Goal: Information Seeking & Learning: Learn about a topic

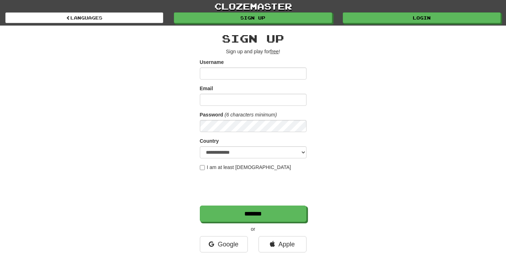
click at [406, 31] on div "**********" at bounding box center [253, 150] width 416 height 248
click at [409, 23] on div "clozemaster Languages Sign up Login Languages" at bounding box center [252, 13] width 495 height 26
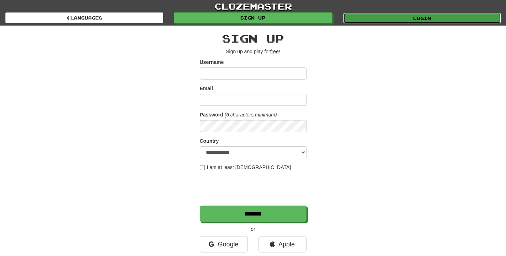
click at [409, 21] on link "Login" at bounding box center [422, 18] width 158 height 11
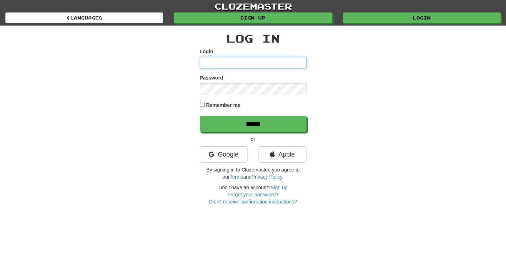
click at [252, 59] on input "Login" at bounding box center [253, 63] width 107 height 12
type input "**********"
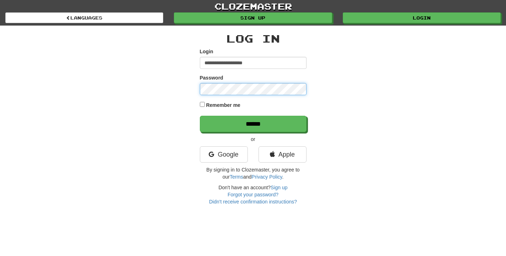
click at [200, 116] on input "******" at bounding box center [253, 124] width 107 height 16
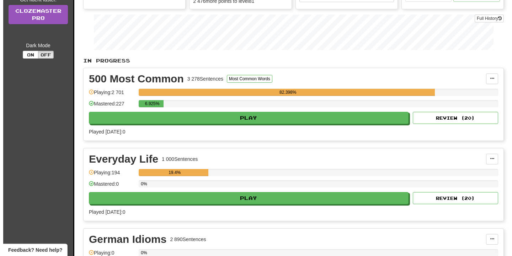
scroll to position [109, 0]
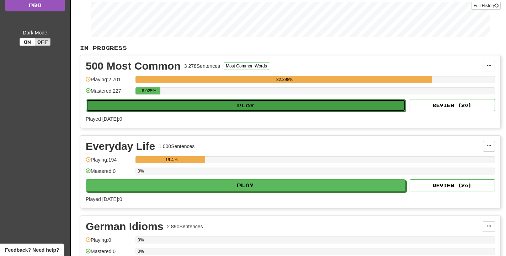
click at [257, 106] on button "Play" at bounding box center [246, 106] width 320 height 12
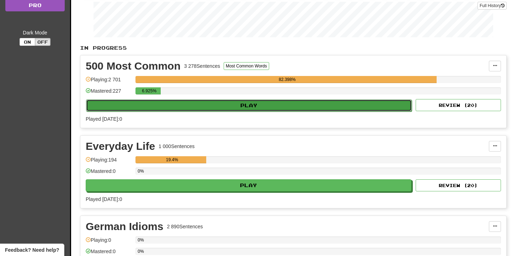
select select "**"
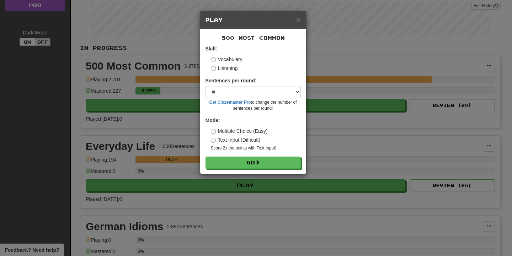
click at [291, 146] on small "Score 2x the points with Text Input !" at bounding box center [256, 148] width 90 height 6
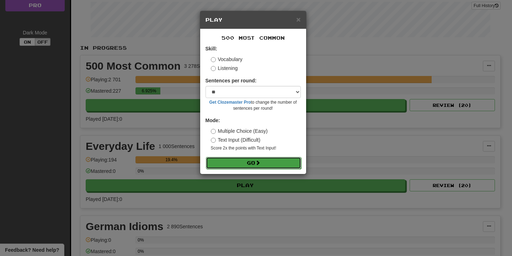
click at [284, 167] on button "Go" at bounding box center [253, 163] width 95 height 12
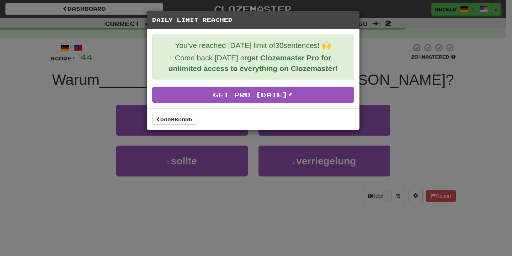
click at [162, 113] on div "Dashboard" at bounding box center [253, 119] width 213 height 22
click at [164, 117] on link "Dashboard" at bounding box center [174, 119] width 44 height 11
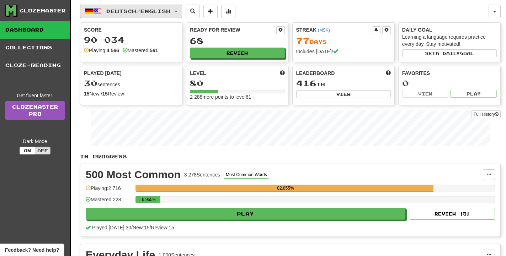
click at [159, 11] on span "Deutsch / English" at bounding box center [138, 11] width 64 height 6
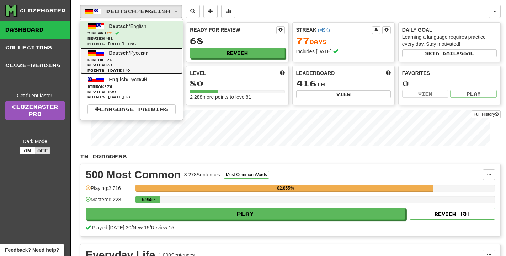
click at [162, 55] on link "Deutsch / Русский Streak: 76 Review: 61 Points [DATE]: 0" at bounding box center [131, 61] width 102 height 27
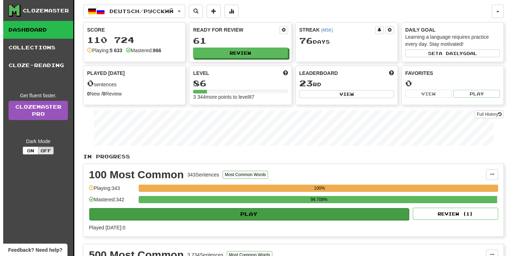
scroll to position [181, 0]
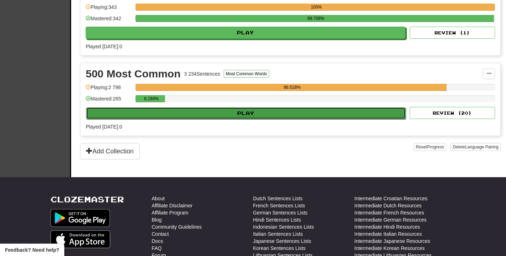
click at [256, 113] on button "Play" at bounding box center [246, 113] width 320 height 12
select select "**"
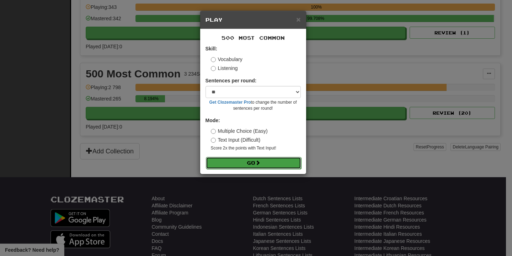
click at [287, 159] on button "Go" at bounding box center [253, 163] width 95 height 12
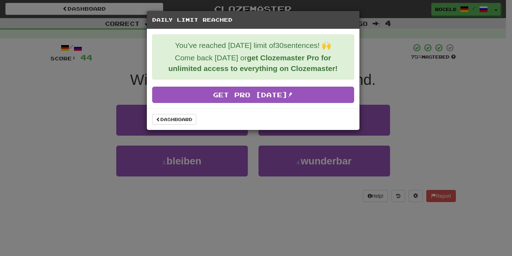
click at [192, 125] on div "Dashboard" at bounding box center [253, 119] width 213 height 22
click at [187, 125] on div "Dashboard" at bounding box center [253, 119] width 213 height 22
click at [187, 124] on link "Dashboard" at bounding box center [174, 119] width 44 height 11
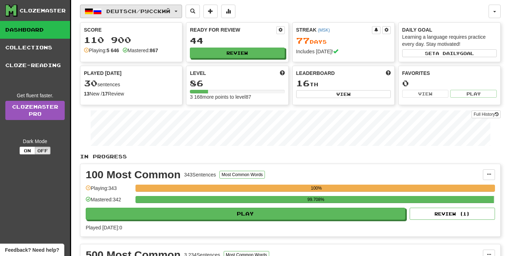
click at [149, 7] on button "Deutsch / Русский" at bounding box center [131, 12] width 102 height 14
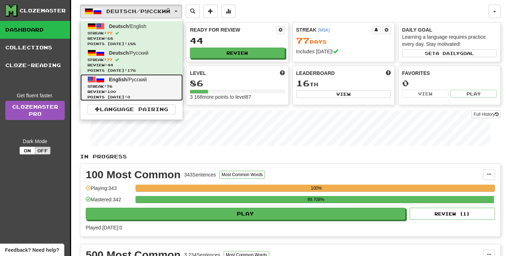
click at [163, 80] on link "English / Русский Streak: 76 Review: 100 Points today: 0" at bounding box center [131, 87] width 102 height 27
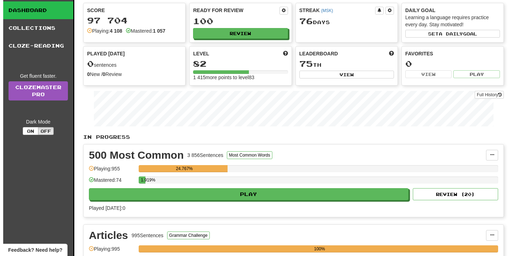
scroll to position [73, 0]
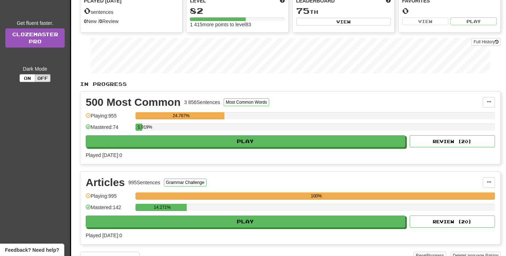
click at [277, 231] on div "Articles 995 Sentences Grammar Challenge Manage Sentences Unpin from Dashboard …" at bounding box center [290, 208] width 420 height 73
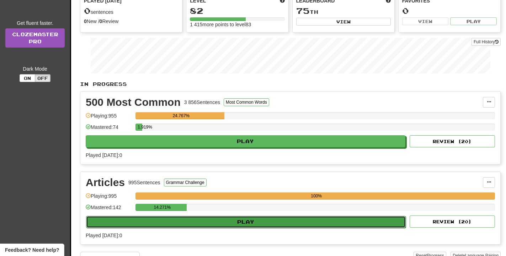
click at [277, 224] on button "Play" at bounding box center [246, 222] width 320 height 12
select select "**"
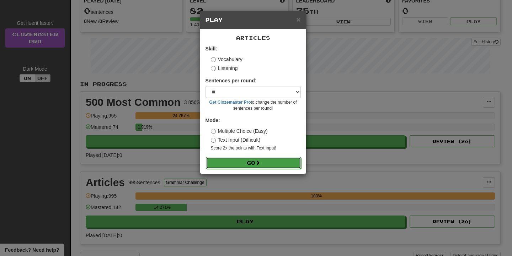
click at [270, 163] on button "Go" at bounding box center [253, 163] width 95 height 12
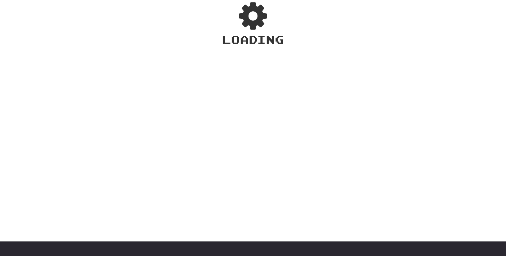
scroll to position [47, 0]
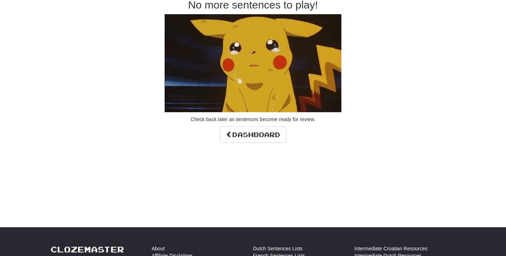
click at [238, 125] on div "No more sentences to play! Check back later as sentences become ready for revie…" at bounding box center [252, 71] width 405 height 144
click at [239, 125] on div "No more sentences to play! Check back later as sentences become ready for revie…" at bounding box center [252, 71] width 405 height 144
click at [239, 127] on div "No more sentences to play! Check back later as sentences become ready for revie…" at bounding box center [252, 71] width 405 height 144
click at [239, 129] on link "Dashboard" at bounding box center [253, 135] width 66 height 16
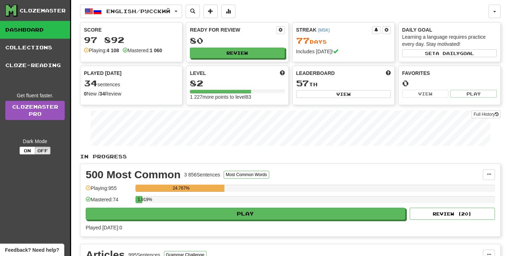
click at [242, 224] on div "500 Most Common 3 856 Sentences Most Common Words Manage Sentences Unpin from D…" at bounding box center [290, 200] width 420 height 73
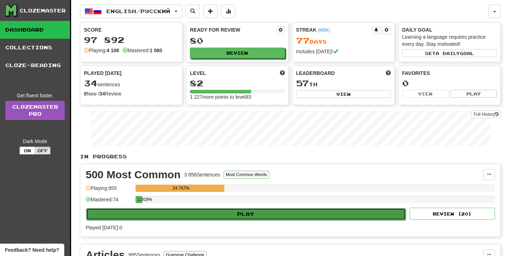
click at [249, 215] on button "Play" at bounding box center [246, 214] width 320 height 12
select select "**"
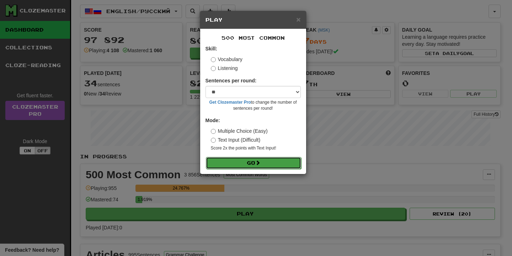
click at [266, 161] on button "Go" at bounding box center [253, 163] width 95 height 12
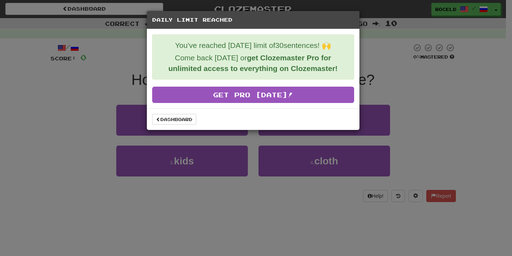
click at [188, 107] on div "You've reached [DATE] limit of 30 sentences! 🙌 Come back [DATE] or get Clozemas…" at bounding box center [253, 68] width 213 height 79
click at [186, 113] on div "Dashboard" at bounding box center [253, 119] width 213 height 22
click at [184, 118] on link "Dashboard" at bounding box center [174, 119] width 44 height 11
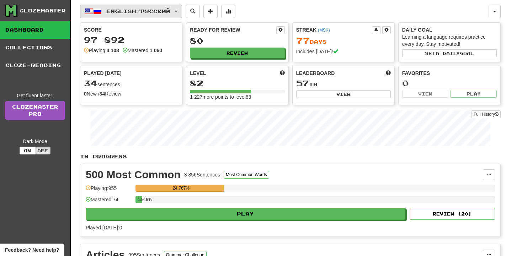
click at [162, 9] on span "English / Русский" at bounding box center [138, 11] width 64 height 6
